Goal: Navigation & Orientation: Find specific page/section

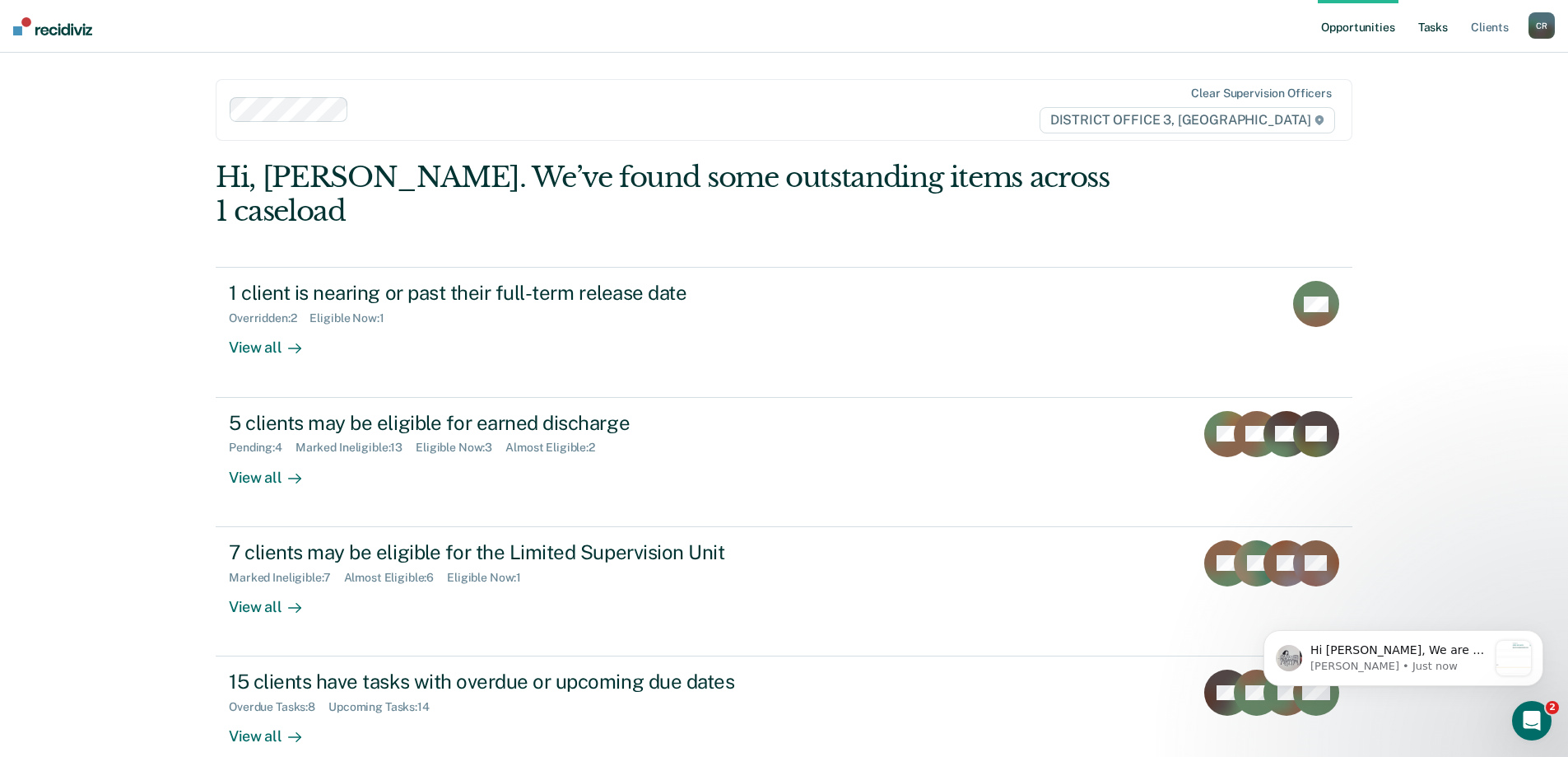
click at [1439, 29] on link "Tasks" at bounding box center [1433, 26] width 36 height 52
